Goal: Task Accomplishment & Management: Manage account settings

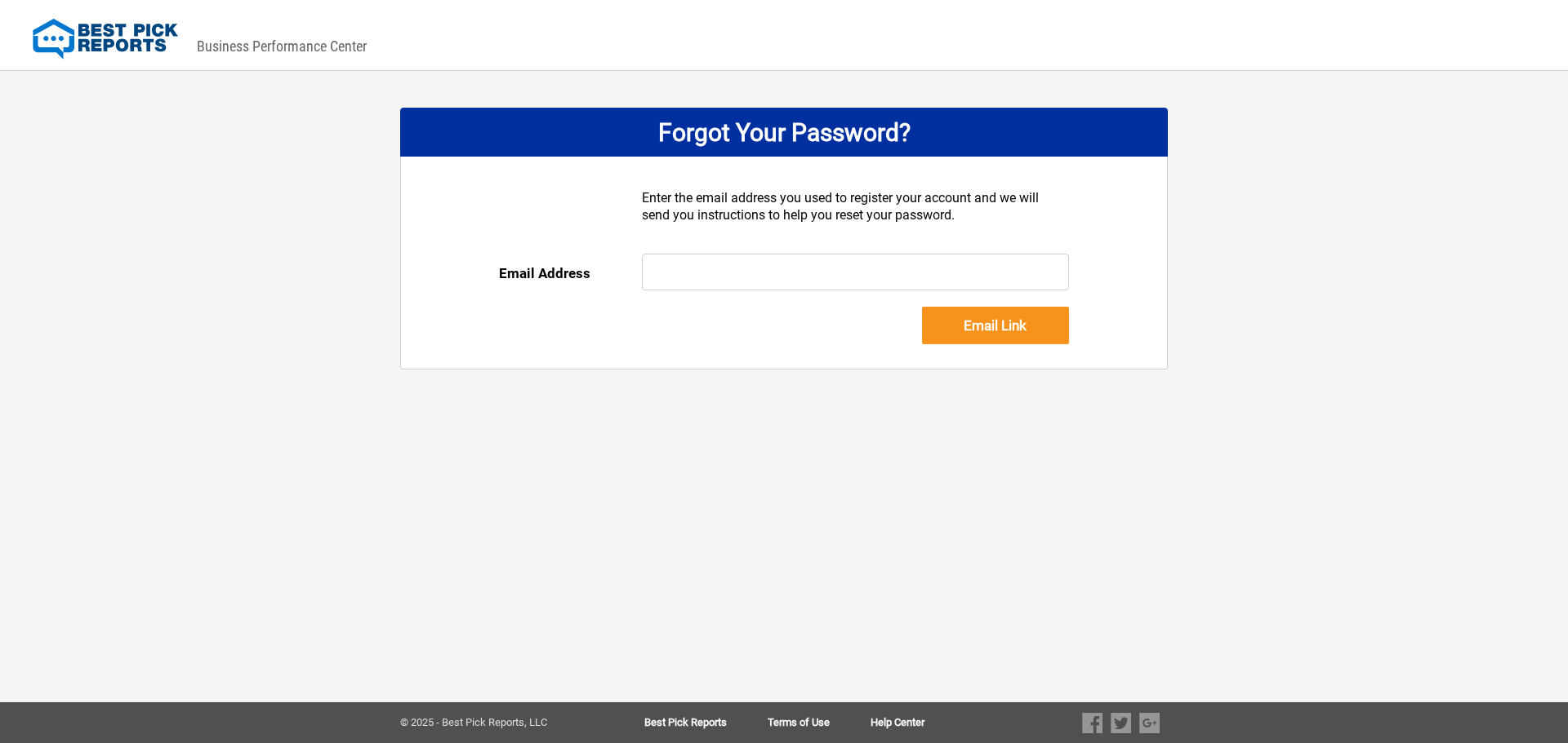
click at [696, 255] on input "text" at bounding box center [856, 273] width 428 height 37
type input "sserrano@authoritybrandsllc.com"
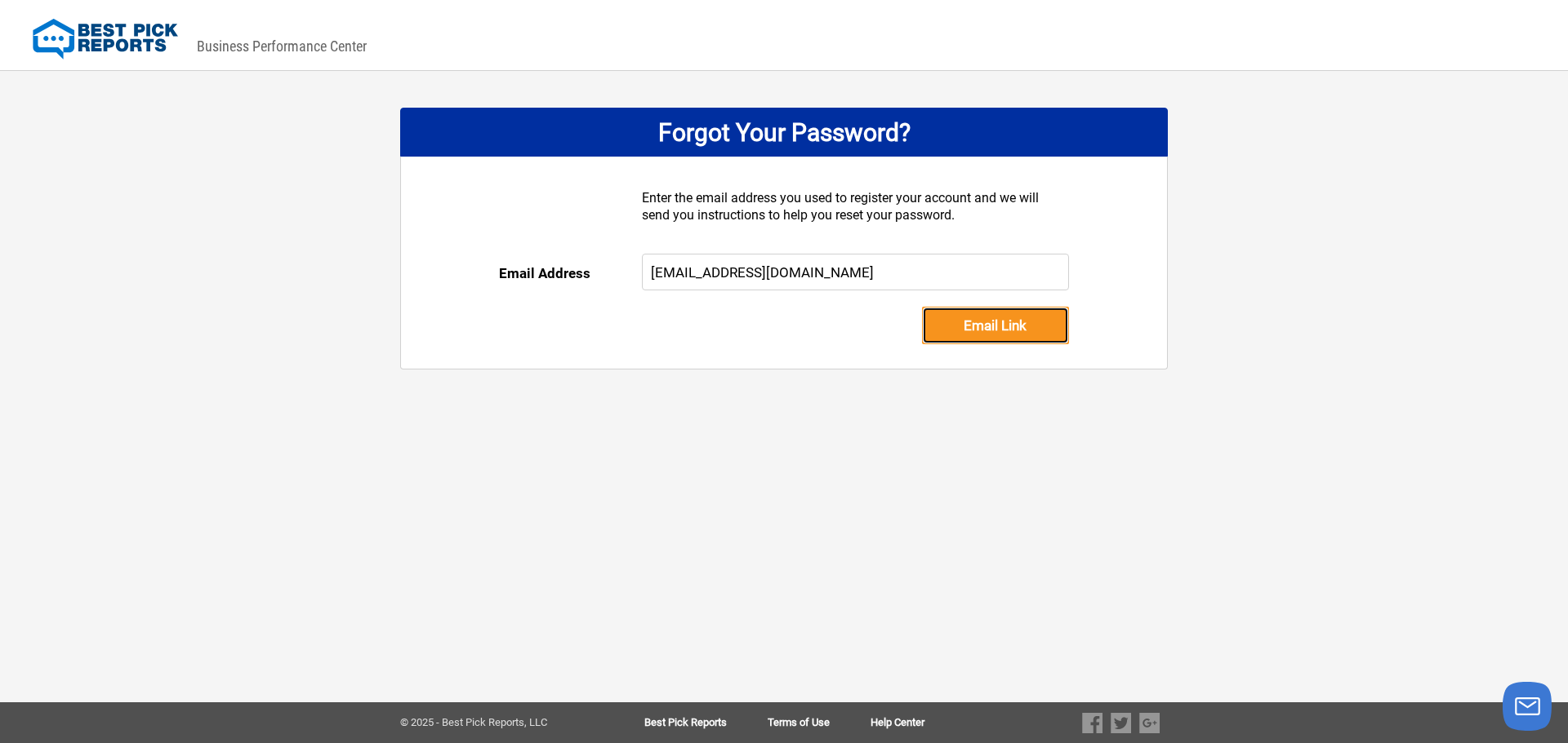
click at [1007, 326] on input "Email Link" at bounding box center [995, 326] width 147 height 38
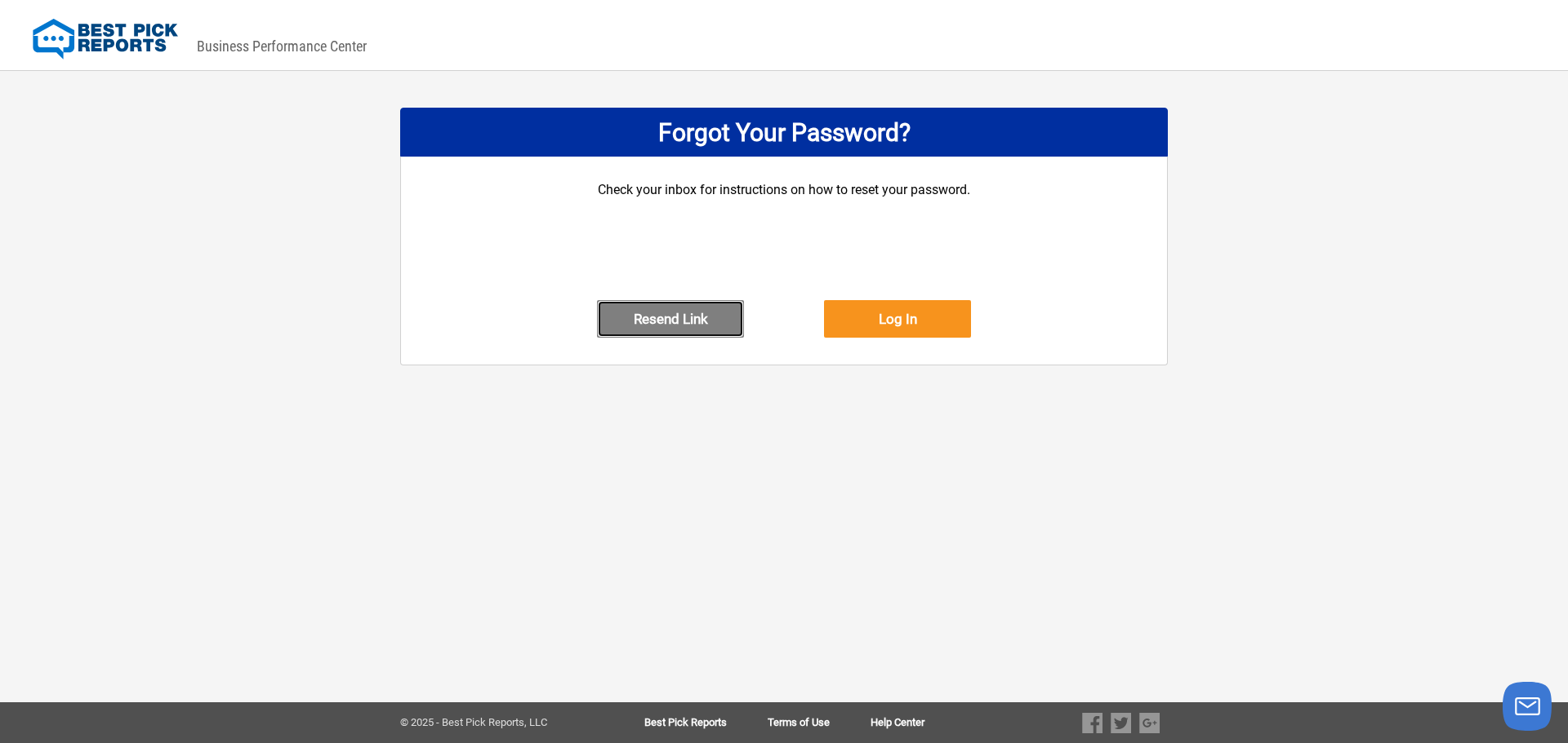
click at [708, 332] on button "Resend Link" at bounding box center [670, 319] width 147 height 38
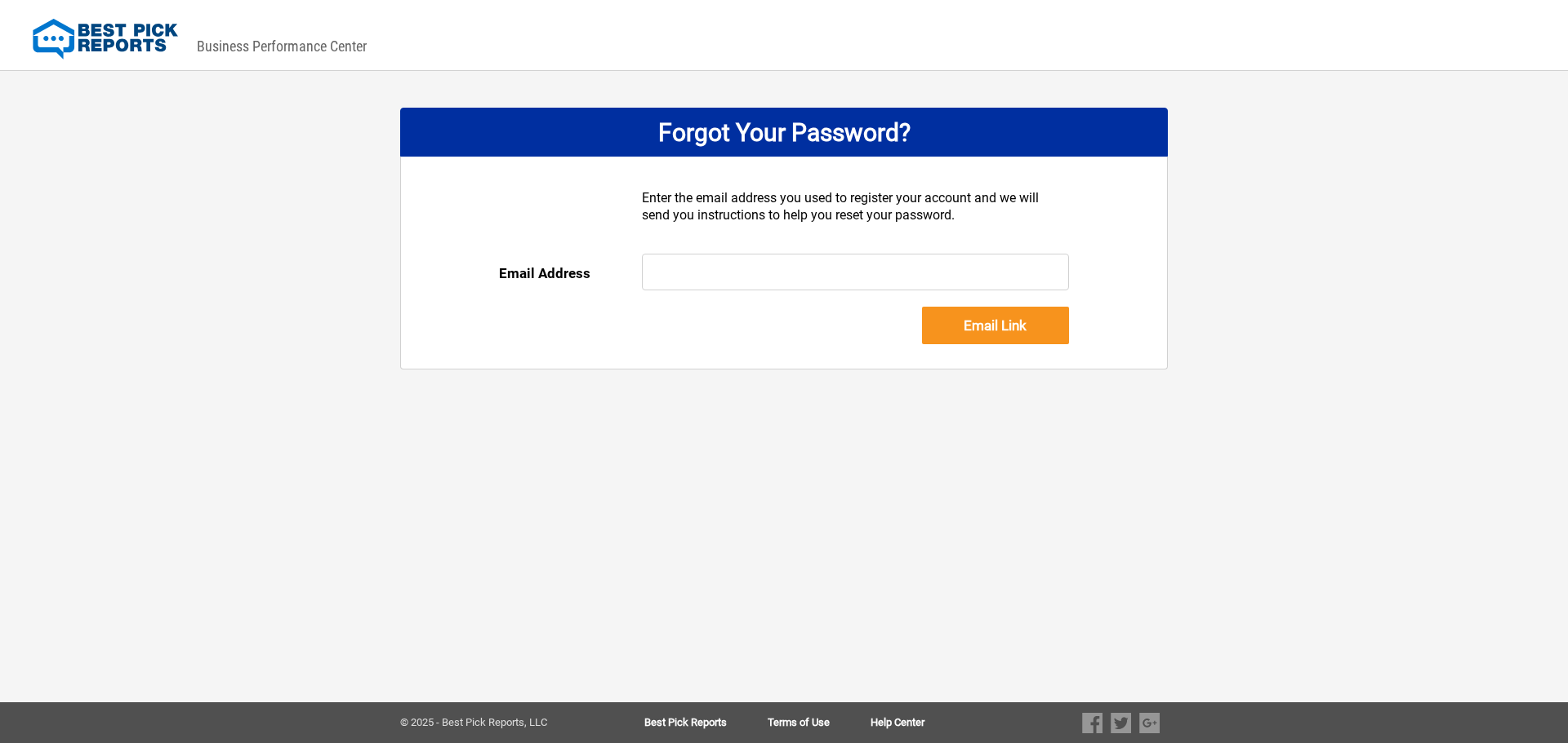
click at [697, 279] on input "text" at bounding box center [856, 273] width 428 height 37
type input "sfrey@authoritybrandsllc.com"
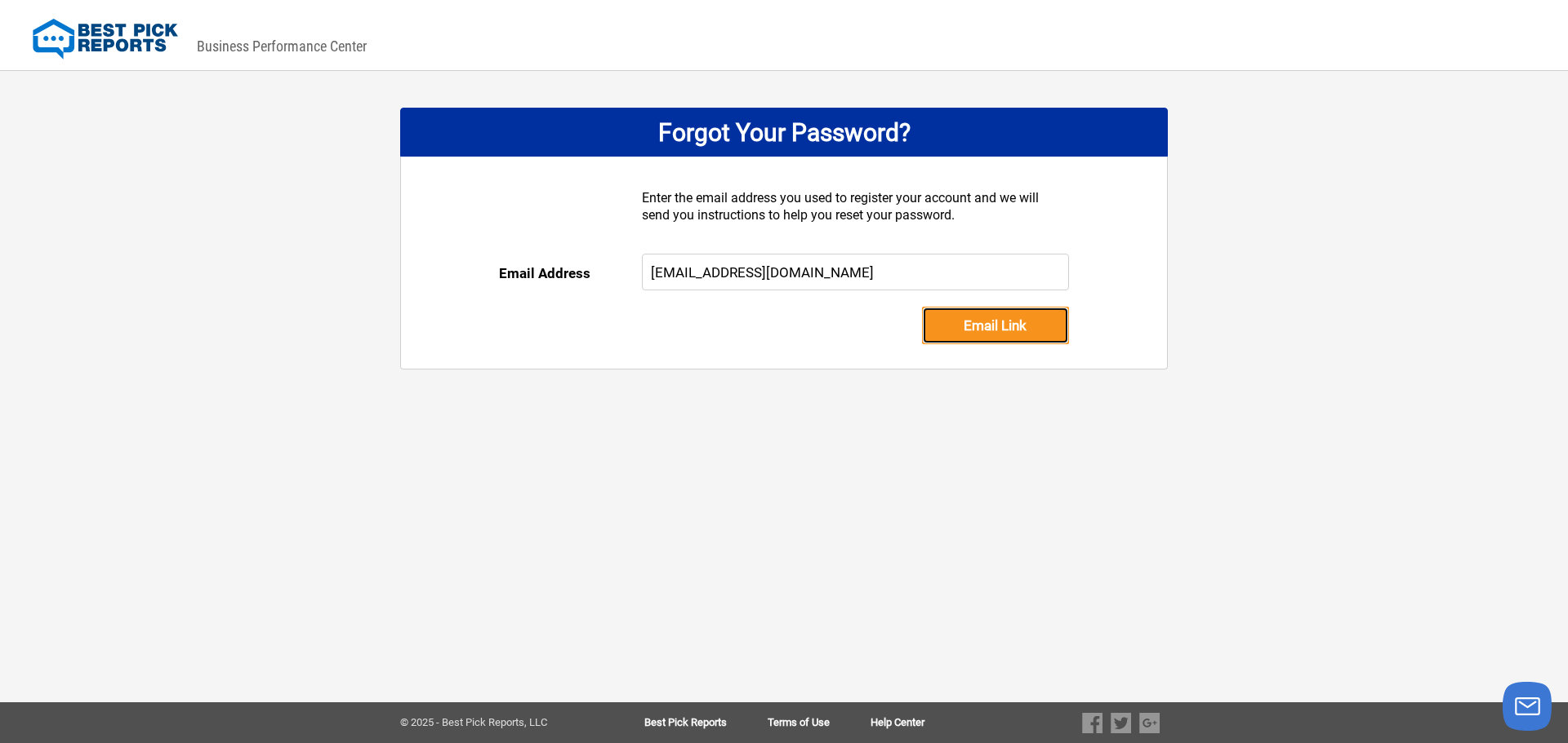
click at [1016, 322] on input "Email Link" at bounding box center [995, 326] width 147 height 38
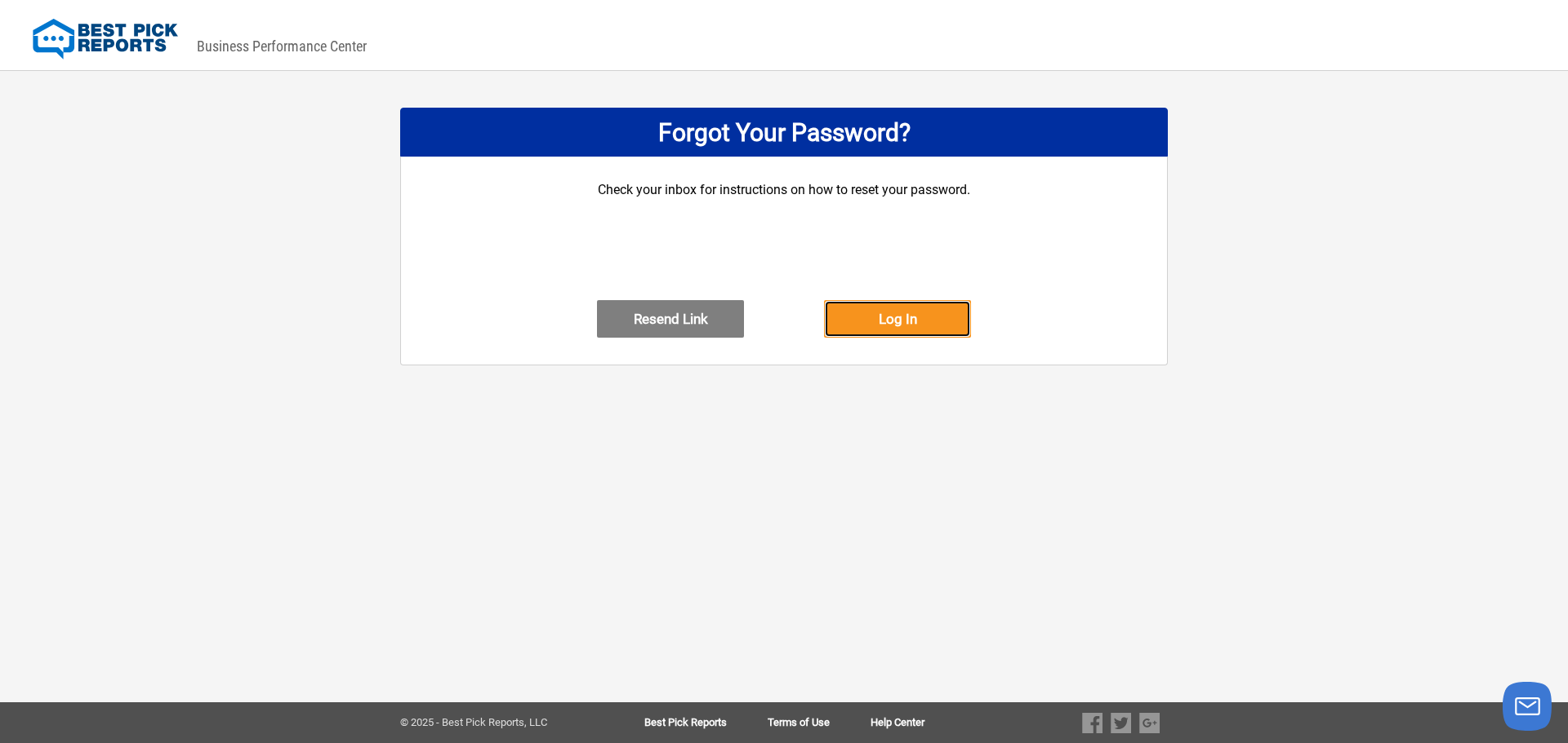
click at [900, 337] on button "Log In" at bounding box center [897, 319] width 147 height 38
